Goal: Task Accomplishment & Management: Manage account settings

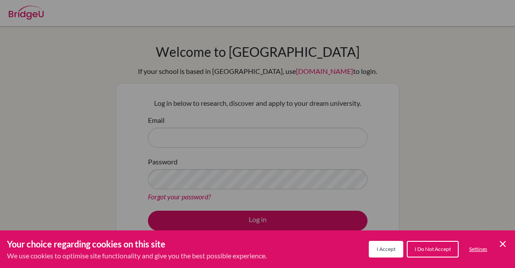
click at [422, 243] on button "I Do Not Accept" at bounding box center [433, 249] width 52 height 17
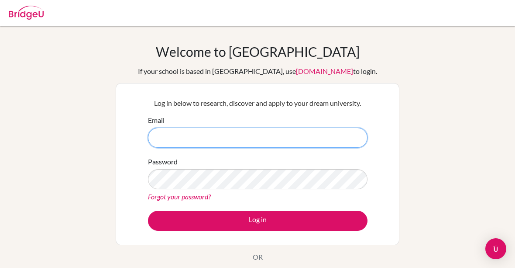
click at [170, 133] on input "Email" at bounding box center [258, 138] width 220 height 20
type input "g"
type input "Jiayong6415@gmail.com"
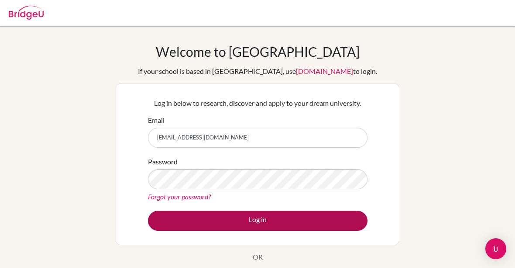
click at [189, 219] on button "Log in" at bounding box center [258, 221] width 220 height 20
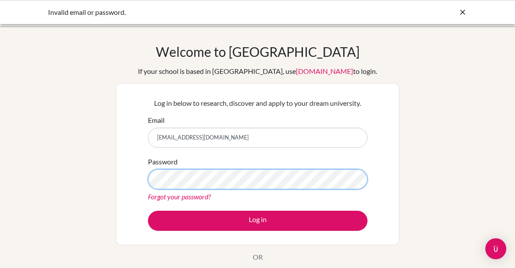
click at [258, 220] on button "Log in" at bounding box center [258, 221] width 220 height 20
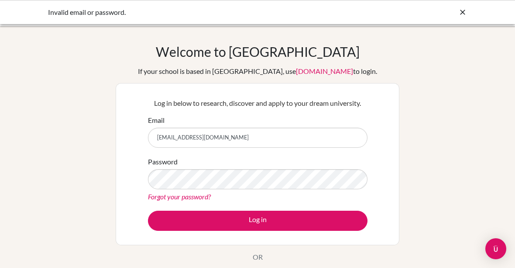
click at [460, 14] on icon at bounding box center [463, 12] width 9 height 9
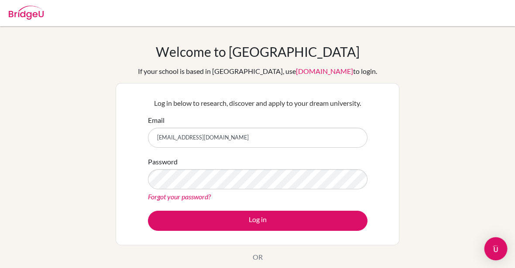
click at [495, 249] on img "Open Intercom Messenger" at bounding box center [496, 248] width 11 height 11
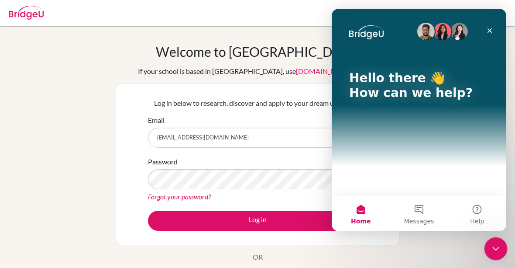
click at [492, 249] on icon "Close Intercom Messenger" at bounding box center [495, 247] width 10 height 10
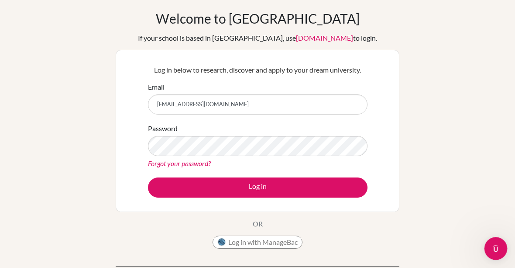
scroll to position [49, 0]
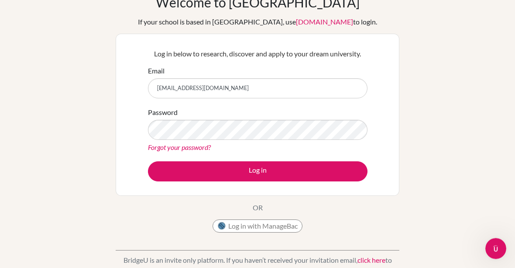
click at [277, 226] on button "Log in with ManageBac" at bounding box center [258, 226] width 90 height 13
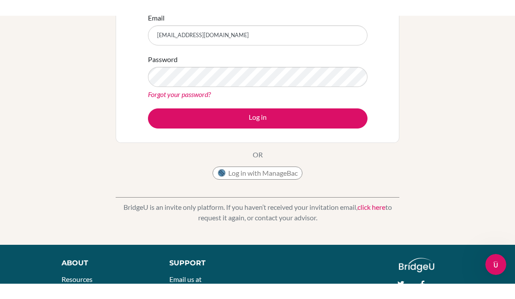
scroll to position [60, 0]
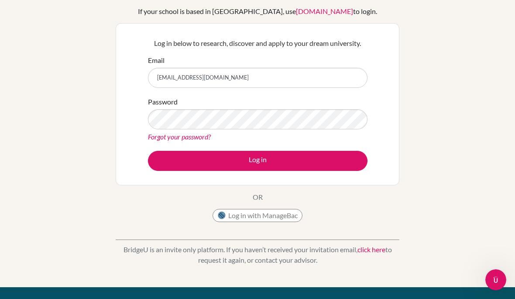
click at [69, 82] on div "Welcome to BridgeU If your school is based in China, use app.bridge-u.com.cn to…" at bounding box center [257, 127] width 515 height 286
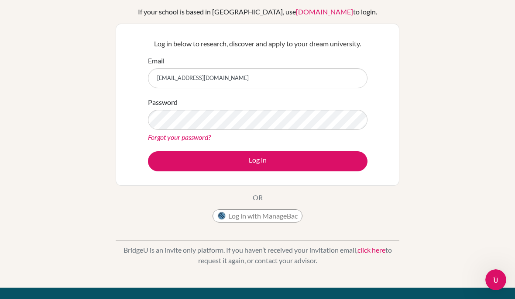
scroll to position [70, 0]
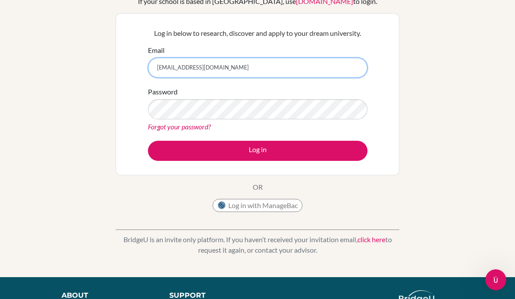
click at [249, 72] on input "Jiayong6415@gmail.com" at bounding box center [258, 68] width 220 height 20
drag, startPoint x: 249, startPoint y: 73, endPoint x: 153, endPoint y: 66, distance: 95.4
click at [153, 66] on input "Jiayong6415@gmail.com" at bounding box center [258, 68] width 220 height 20
type input "[EMAIL_ADDRESS][DOMAIN_NAME]"
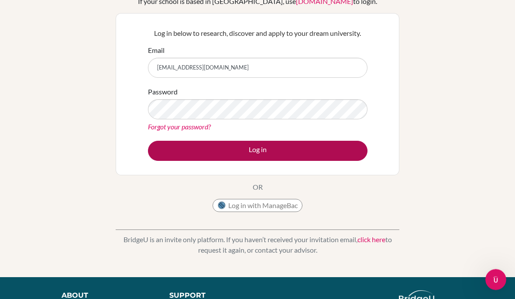
click at [167, 143] on button "Log in" at bounding box center [258, 151] width 220 height 20
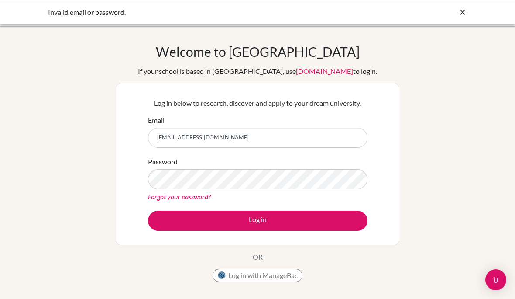
click at [342, 207] on form "Email g103596@asb.ac.th Password Forgot your password? Log in" at bounding box center [258, 173] width 220 height 116
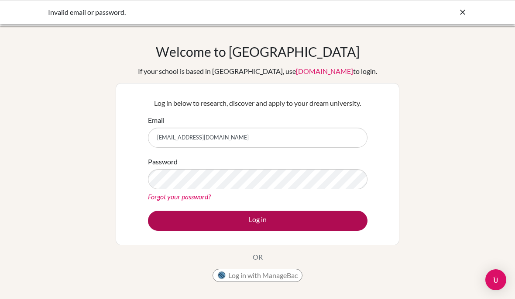
click at [346, 223] on button "Log in" at bounding box center [258, 221] width 220 height 20
click at [312, 215] on button "Log in" at bounding box center [258, 221] width 220 height 20
click at [235, 221] on button "Log in" at bounding box center [258, 221] width 220 height 20
